Goal: Book appointment/travel/reservation

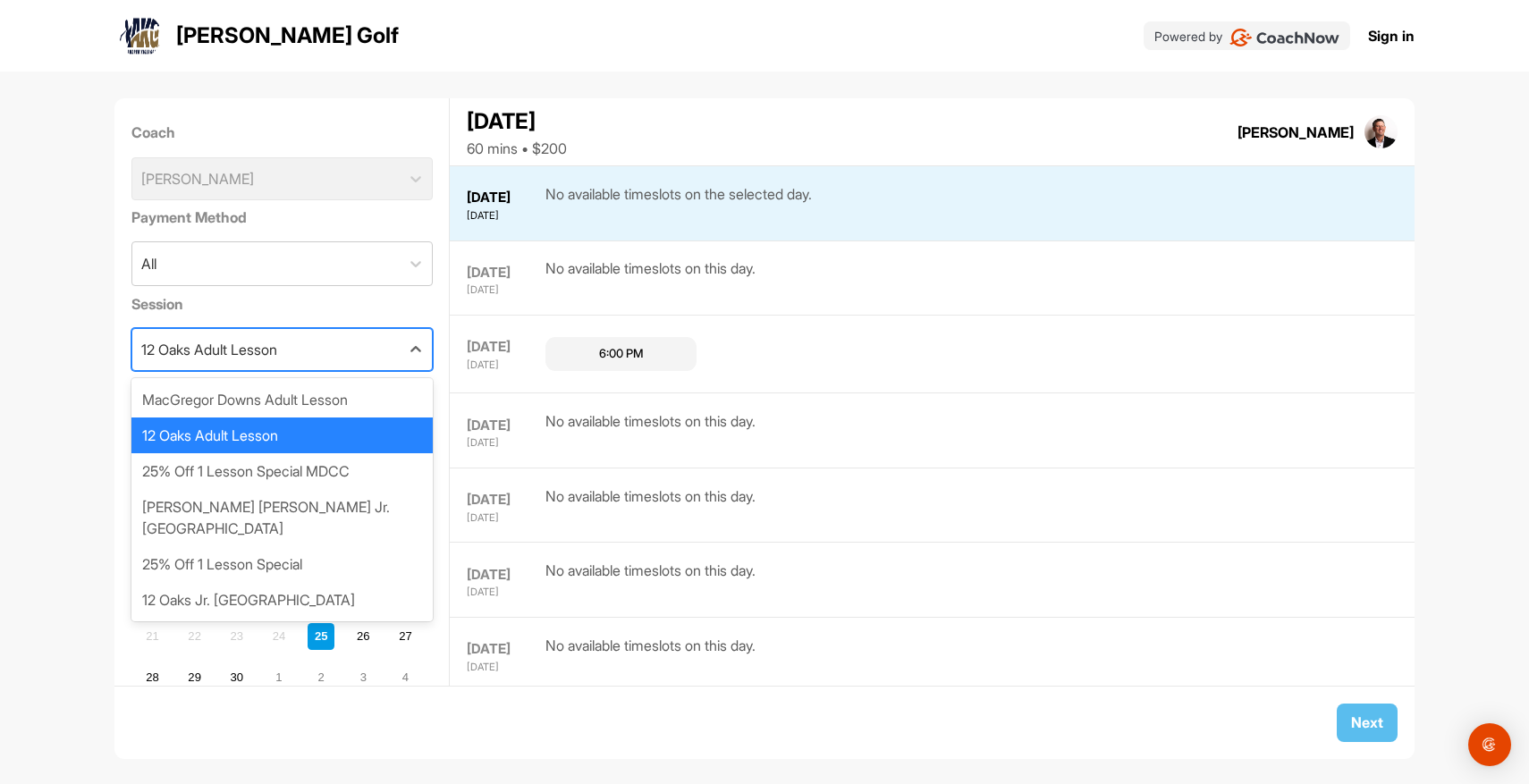
click at [256, 356] on div "12 Oaks Adult Lesson" at bounding box center [209, 349] width 136 height 21
click at [325, 470] on div "25% Off 1 Lesson Special MDCC" at bounding box center [282, 470] width 302 height 36
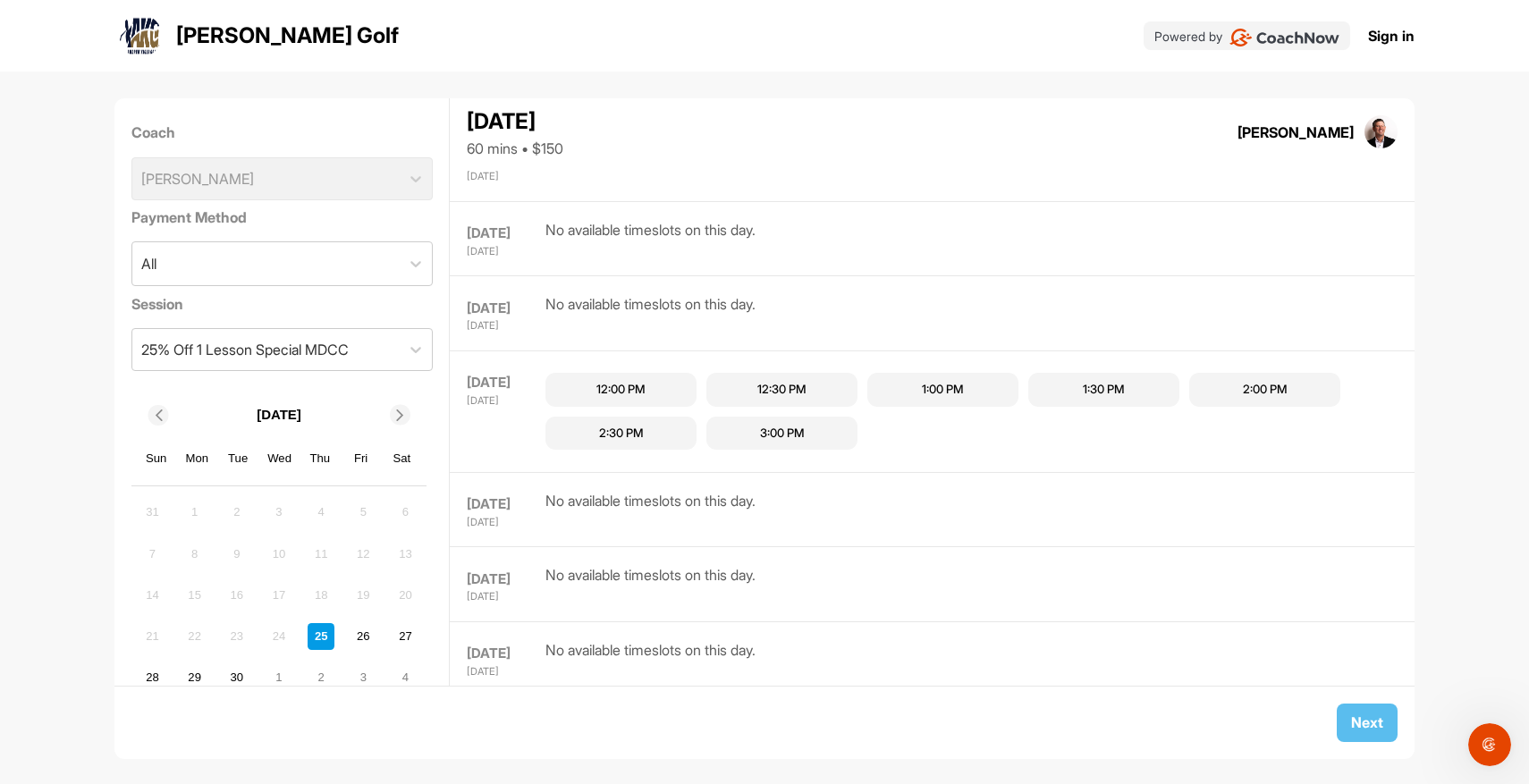
click at [785, 375] on div "12:30 PM" at bounding box center [782, 390] width 151 height 34
click at [1357, 733] on button "Next" at bounding box center [1367, 722] width 61 height 38
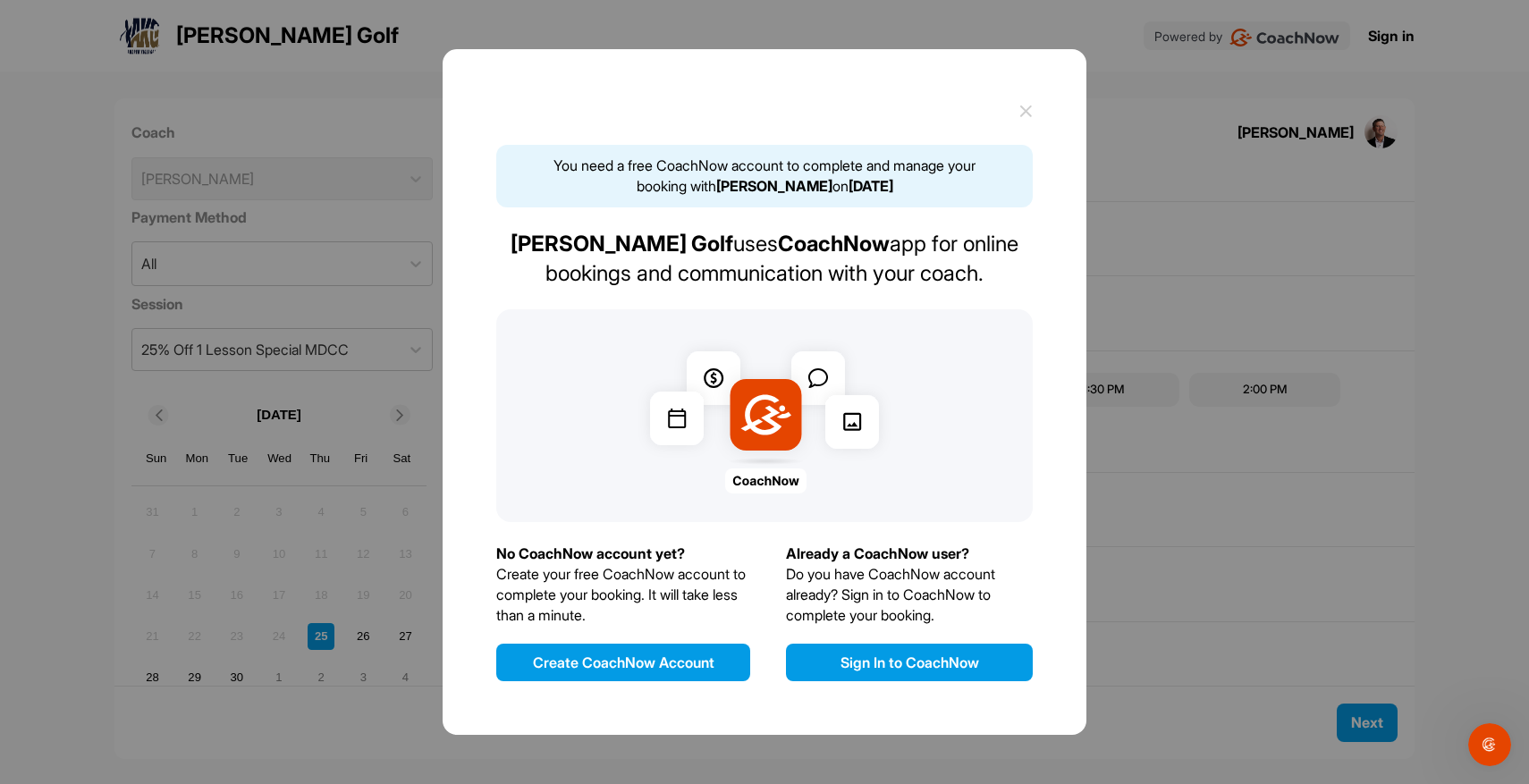
click at [1034, 116] on div "You need a free CoachNow account to complete and manage your booking with [PERS…" at bounding box center [765, 392] width 644 height 686
click at [1030, 111] on icon at bounding box center [1026, 111] width 13 height 13
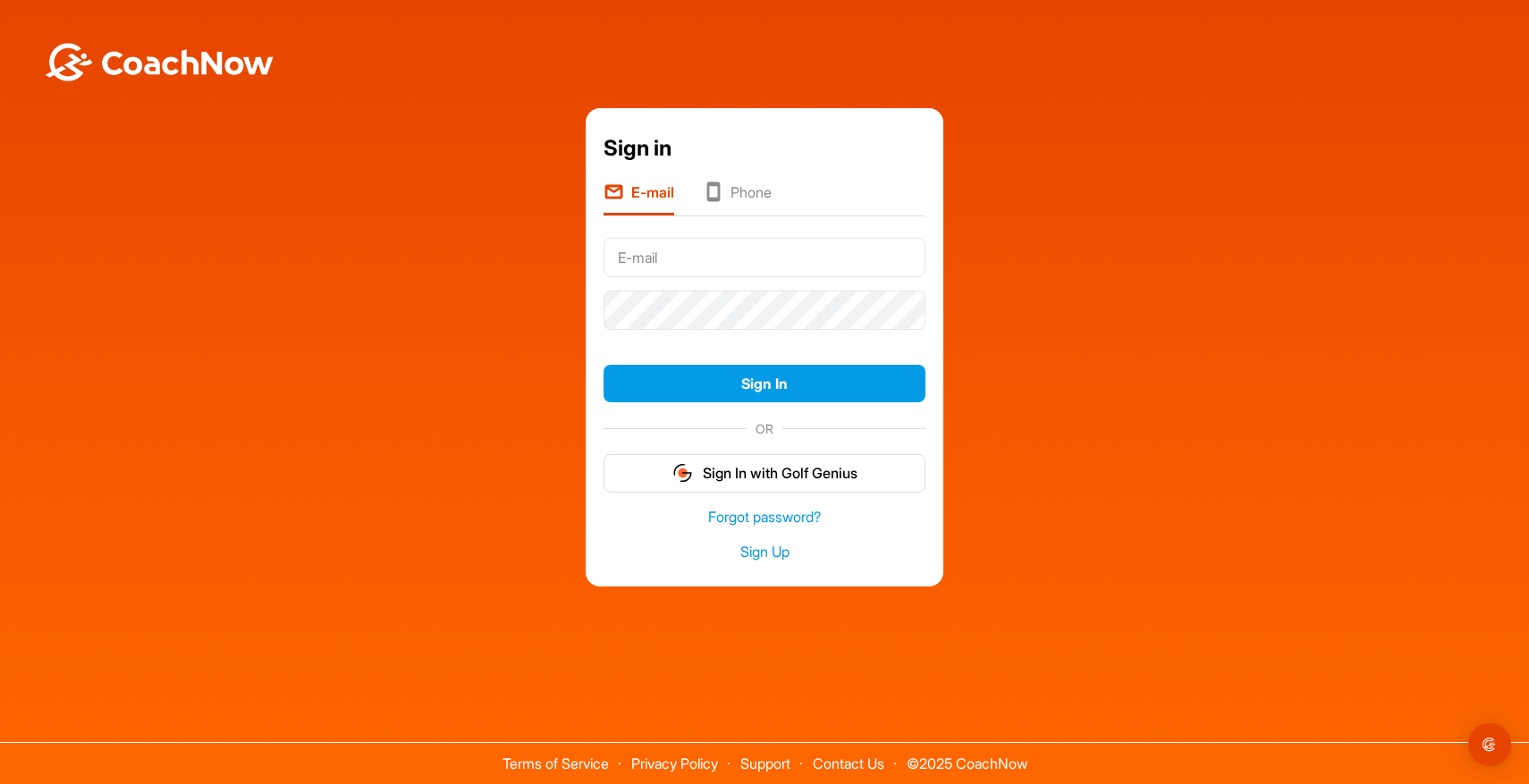
click at [1106, 646] on div "Sign in E-mail Phone Sign In OR Sign In with Golf Genius Forgot password? Sign …" at bounding box center [764, 342] width 1529 height 686
click at [759, 557] on link "Sign Up" at bounding box center [764, 552] width 322 height 20
click at [1160, 276] on div "Sign in E-mail Phone Sign In OR Sign In with Golf Genius Forgot password? Sign …" at bounding box center [765, 348] width 1511 height 479
click at [1130, 328] on div "Sign in E-mail Phone Sign In OR Sign In with Golf Genius Forgot password? Sign …" at bounding box center [765, 348] width 1511 height 479
